Goal: Transaction & Acquisition: Purchase product/service

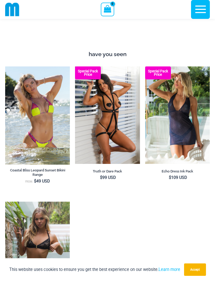
scroll to position [410, 0]
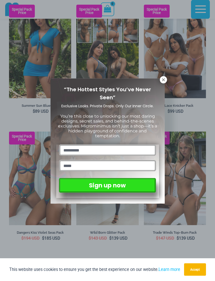
click at [162, 79] on icon at bounding box center [163, 79] width 3 height 3
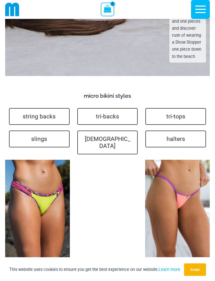
scroll to position [1369, 0]
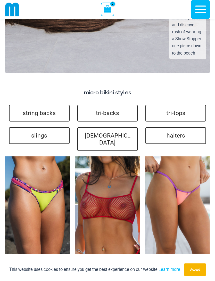
click at [75, 156] on img at bounding box center [75, 156] width 0 height 0
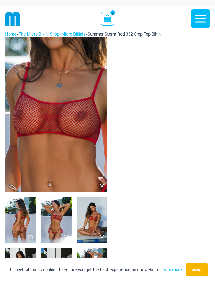
click at [26, 223] on img at bounding box center [20, 220] width 31 height 46
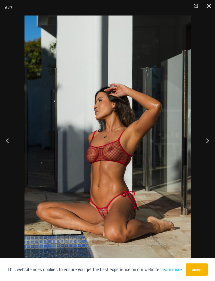
click at [208, 6] on button "Close" at bounding box center [207, 7] width 13 height 15
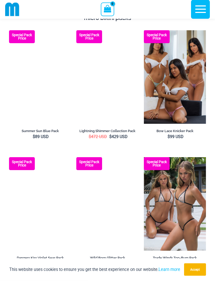
scroll to position [892, 0]
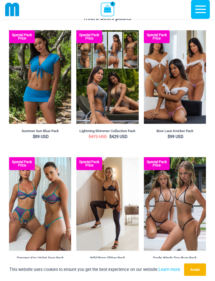
click at [144, 157] on img at bounding box center [144, 157] width 0 height 0
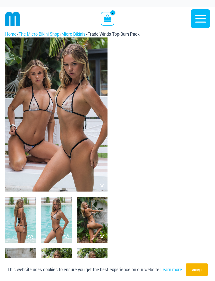
click at [72, 162] on img at bounding box center [56, 114] width 103 height 154
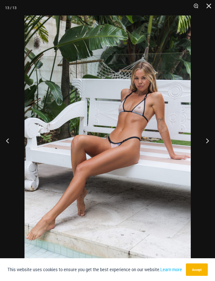
click at [210, 6] on button "Close" at bounding box center [207, 7] width 13 height 15
